Goal: Check status: Check status

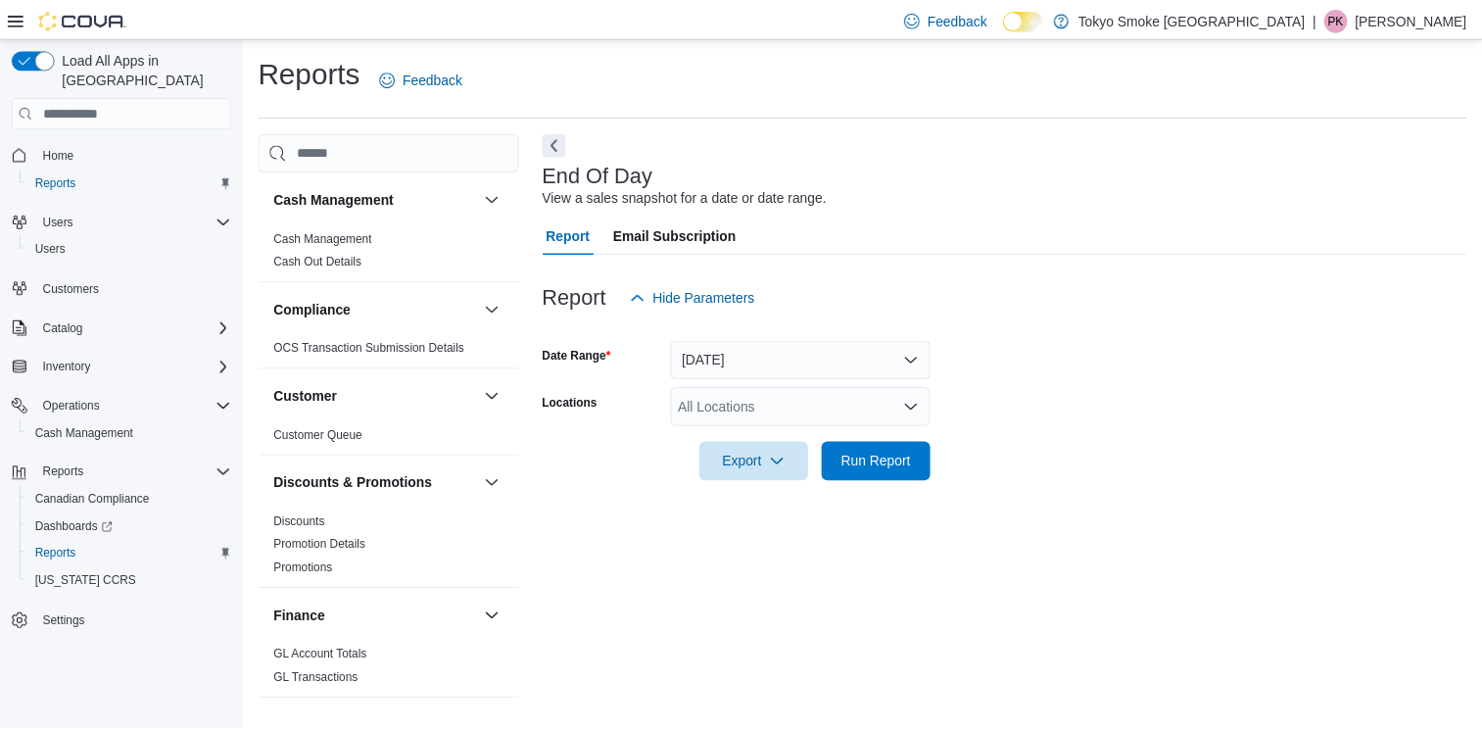
scroll to position [4, 0]
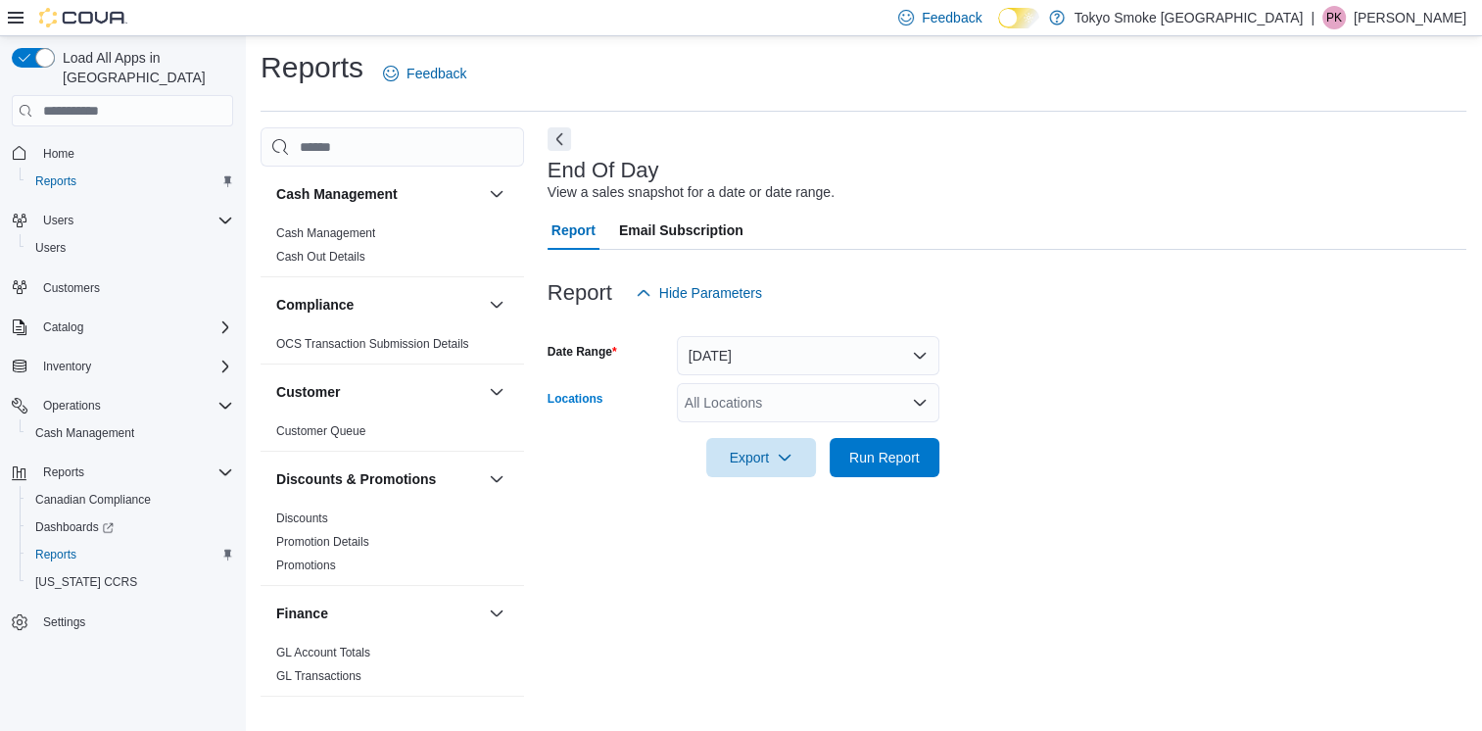
click at [738, 394] on div "All Locations" at bounding box center [808, 402] width 263 height 39
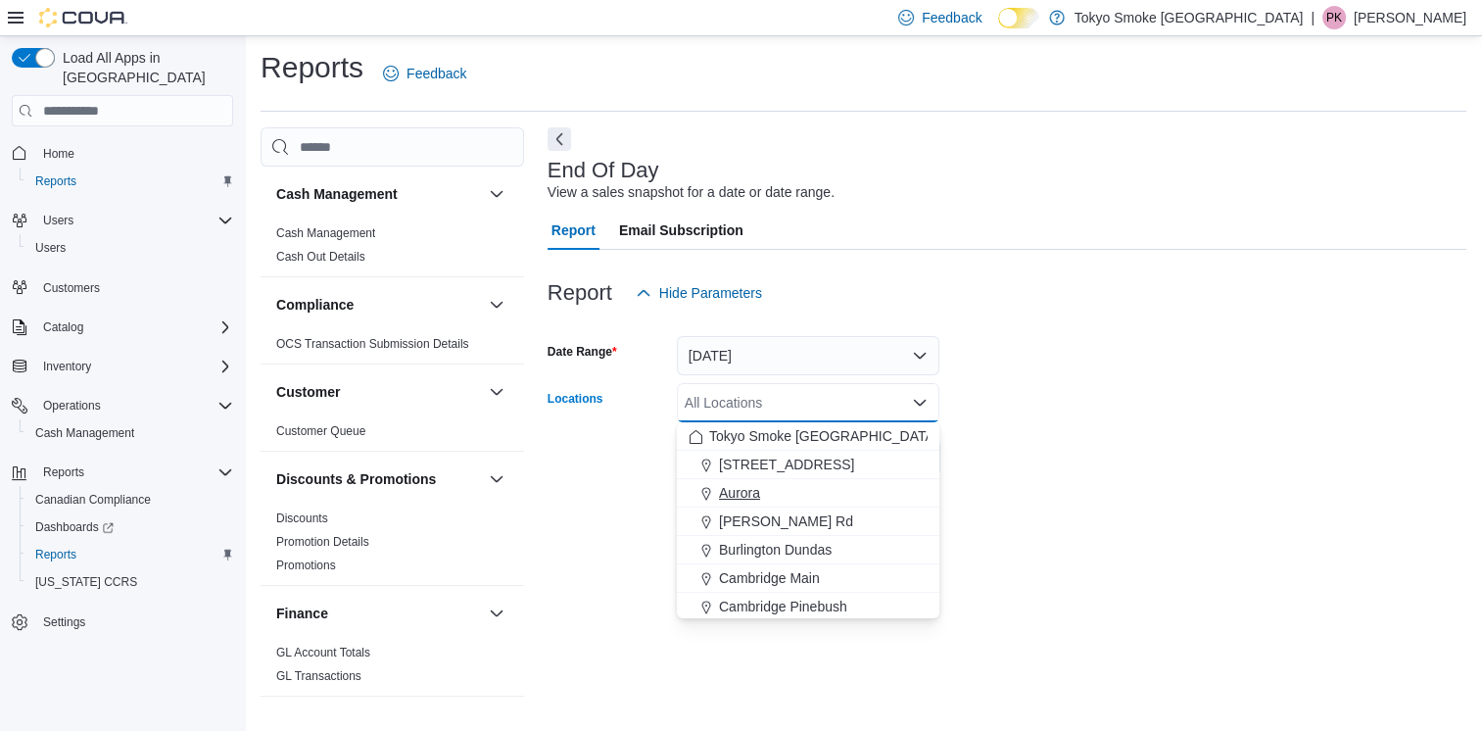
scroll to position [98, 0]
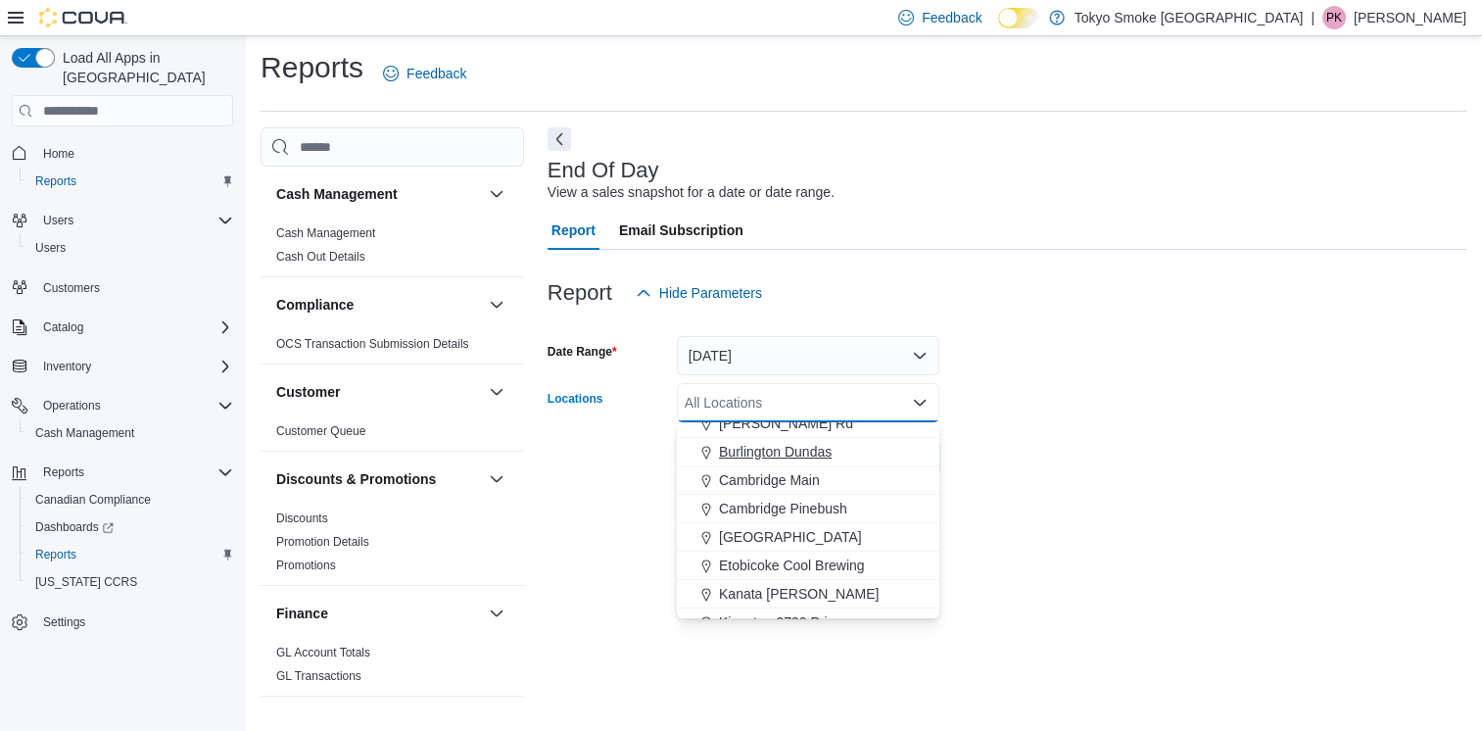
click at [803, 444] on span "Burlington Dundas" at bounding box center [775, 452] width 113 height 20
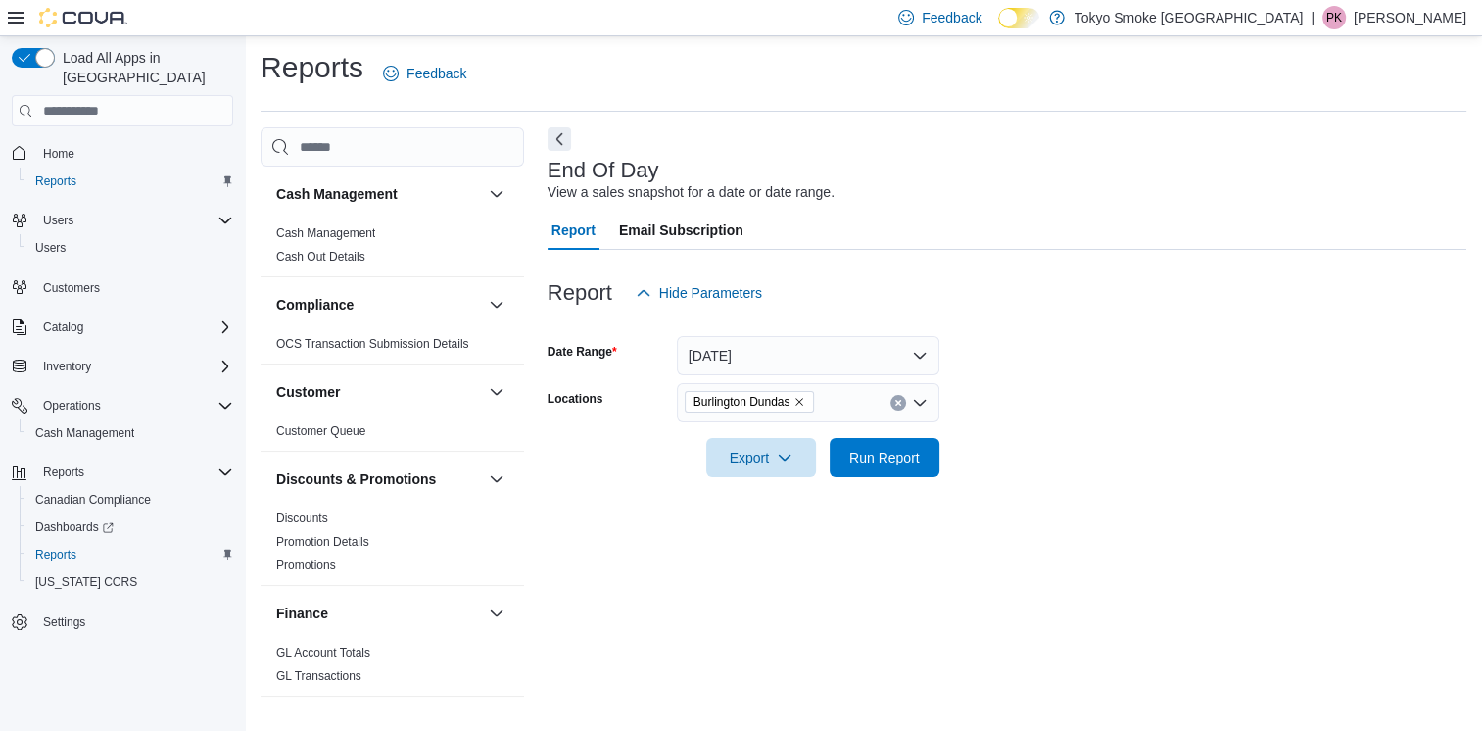
click at [1040, 449] on form "Date Range [DATE] Locations [GEOGRAPHIC_DATA] Dundas Export Run Report" at bounding box center [1007, 395] width 919 height 165
click at [878, 457] on span "Run Report" at bounding box center [884, 457] width 71 height 20
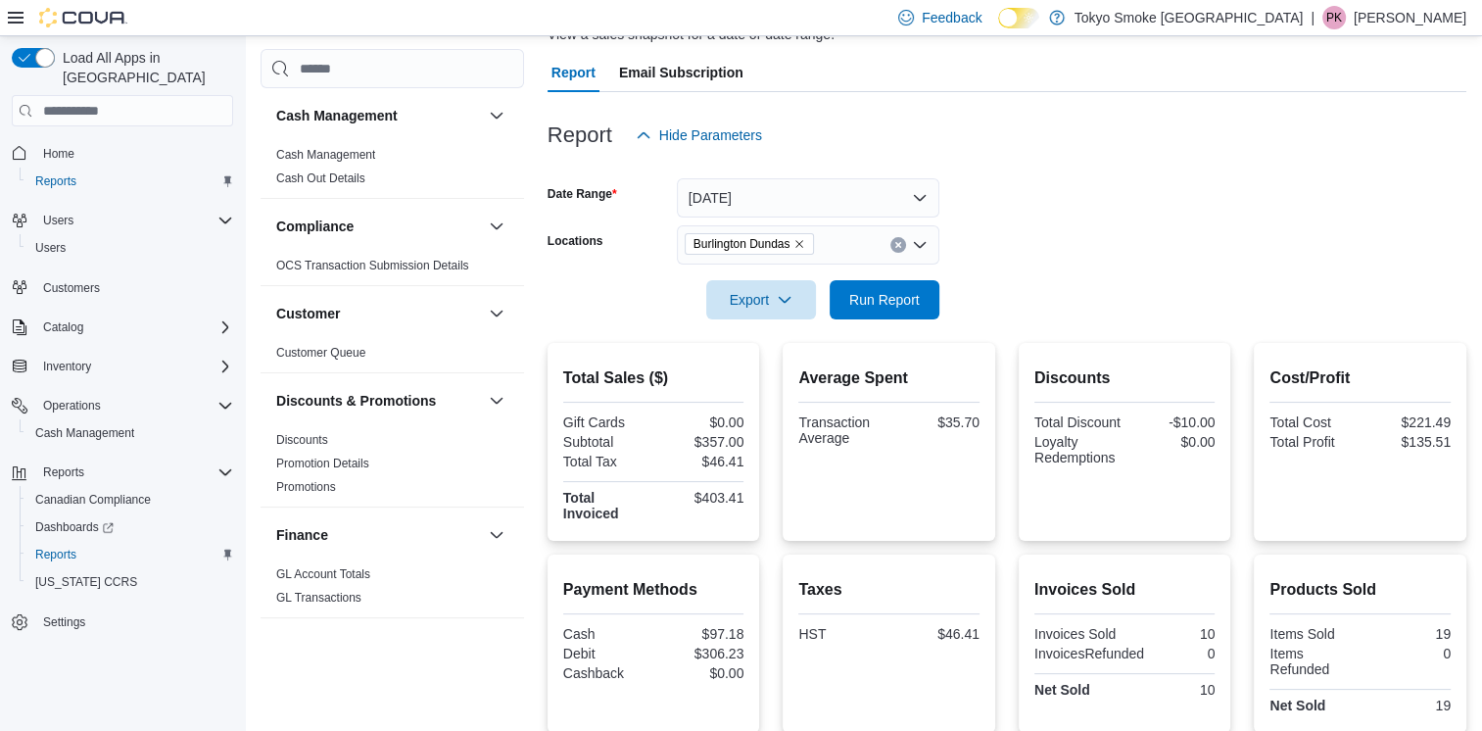
scroll to position [326, 0]
